Goal: Contribute content

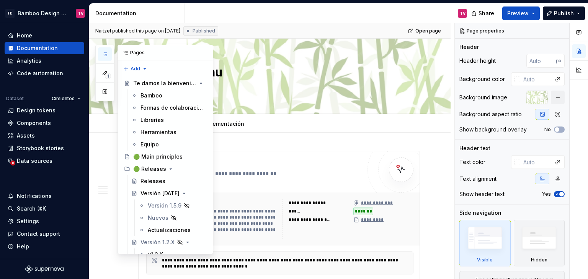
click at [102, 54] on icon "button" at bounding box center [105, 54] width 6 height 6
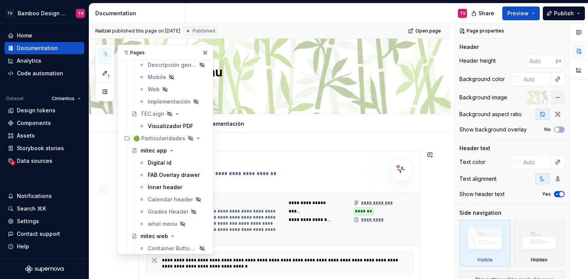
scroll to position [6362, 0]
click at [160, 165] on div "Digital id" at bounding box center [160, 164] width 24 height 8
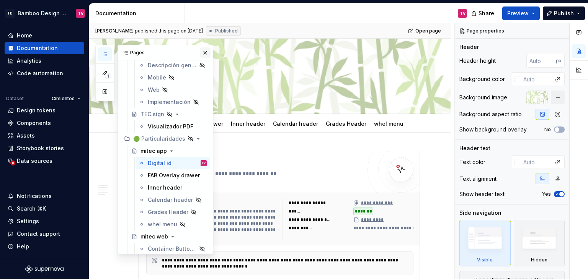
click at [201, 57] on button "button" at bounding box center [205, 52] width 11 height 11
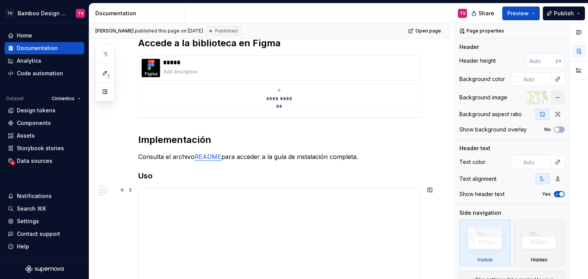
scroll to position [1062, 0]
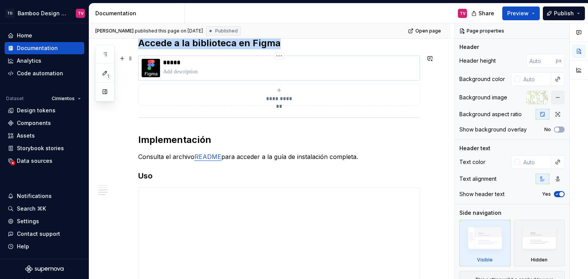
click at [190, 66] on div "*****" at bounding box center [289, 68] width 253 height 18
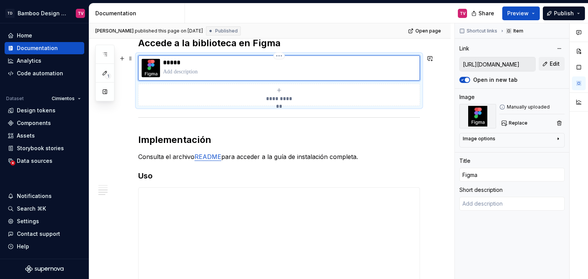
click at [190, 72] on p at bounding box center [289, 72] width 253 height 8
type textarea "*"
type textarea "C"
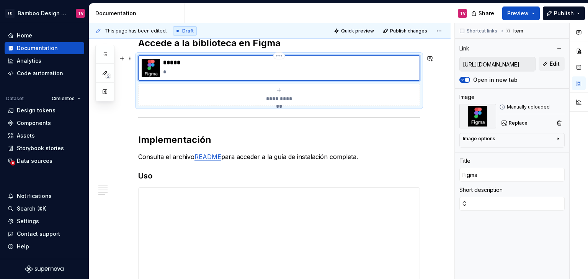
type textarea "*"
type textarea "Cr"
type textarea "*"
type textarea "Cre"
type textarea "*"
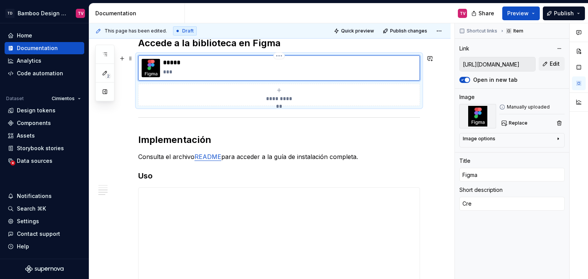
type textarea "Crea"
type textarea "*"
type textarea "Creat"
type textarea "*"
type textarea "Create"
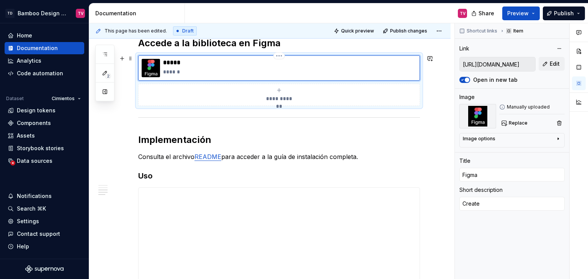
type textarea "*"
type textarea "Created"
type textarea "*"
type textarea "Created"
type textarea "*"
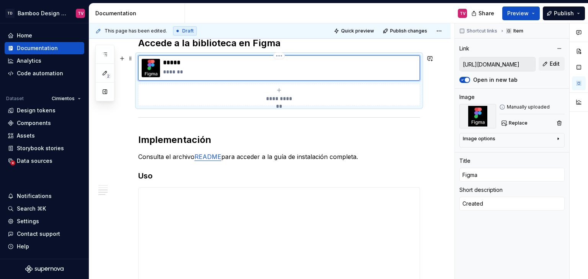
type textarea "Created w"
type textarea "*"
type textarea "Created wi"
type textarea "*"
type textarea "Created wit"
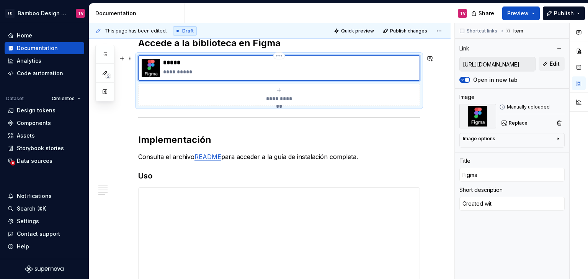
type textarea "*"
type textarea "Created with"
type textarea "*"
type textarea "Created with"
type textarea "*"
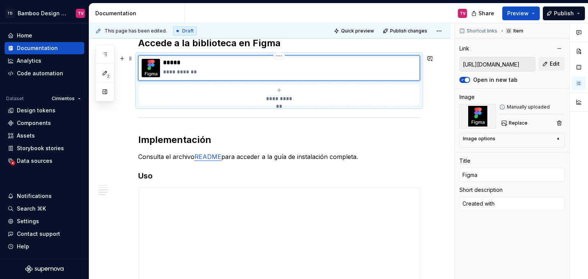
type textarea "Created with F"
type textarea "*"
type textarea "Created with Fi"
type textarea "*"
type textarea "Created with Fig"
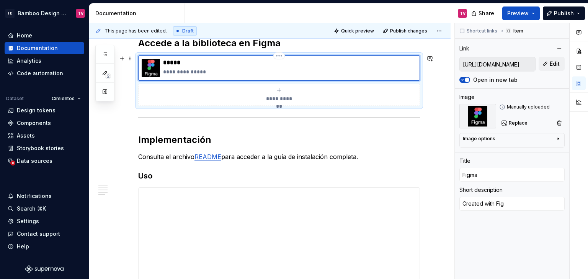
type textarea "*"
type textarea "Created with Figm"
type textarea "*"
type textarea "Created with Figma"
type textarea "*"
